Goal: Find contact information: Find contact information

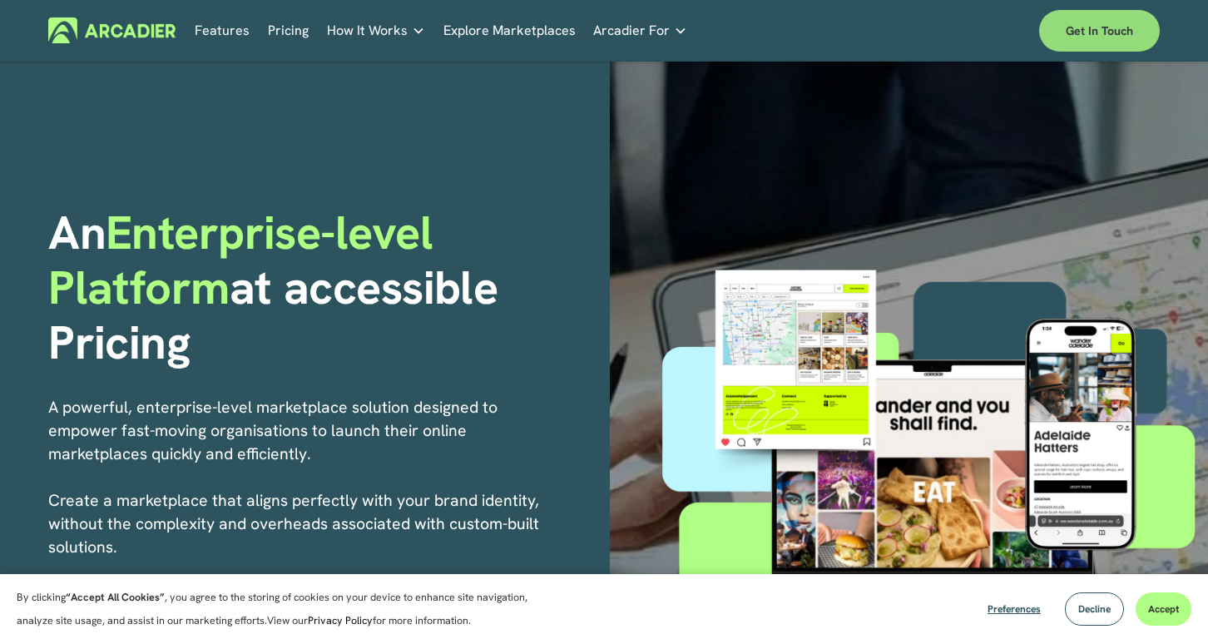
click at [1063, 19] on link "Get in touch" at bounding box center [1099, 31] width 121 height 42
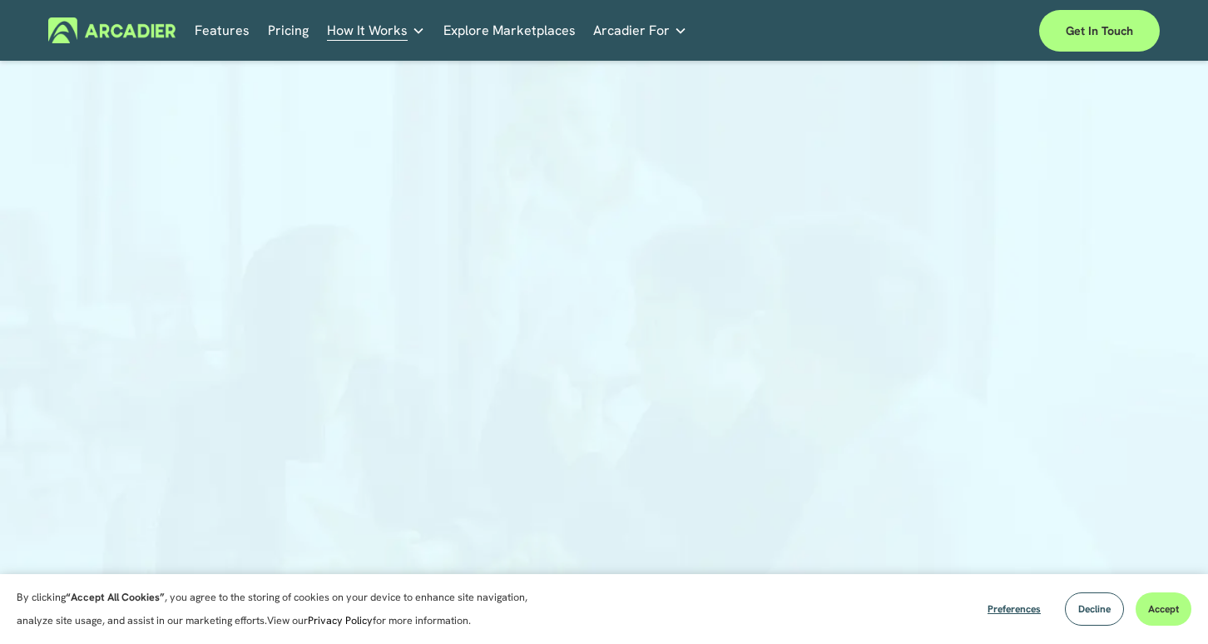
scroll to position [67, 0]
click at [133, 309] on div at bounding box center [604, 332] width 1208 height 645
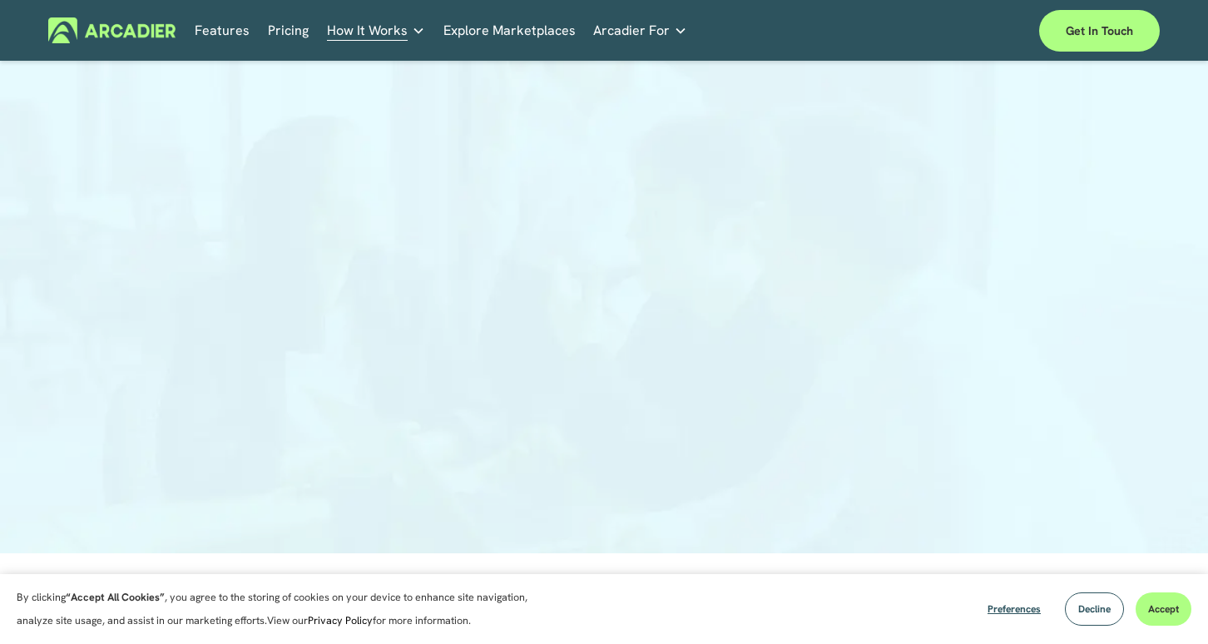
scroll to position [176, 0]
